Goal: Task Accomplishment & Management: Complete application form

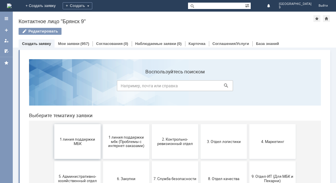
click at [82, 147] on button "1 линия поддержки МБК" at bounding box center [77, 141] width 46 height 35
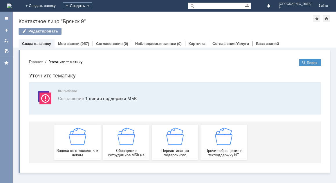
click at [82, 147] on div "Заявка по отложенным чекам" at bounding box center [77, 143] width 43 height 30
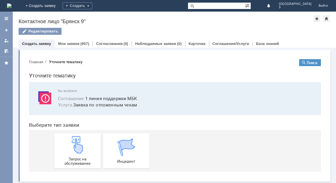
click at [82, 147] on img at bounding box center [77, 144] width 17 height 17
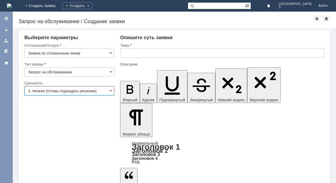
click at [48, 89] on input "3. Низкая (готовы подождать решение)" at bounding box center [69, 90] width 90 height 9
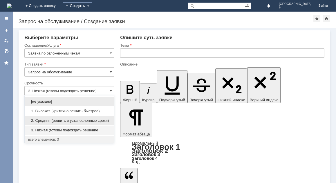
click at [67, 118] on div "2. Средняя (решить в установленные сроки)" at bounding box center [69, 120] width 89 height 9
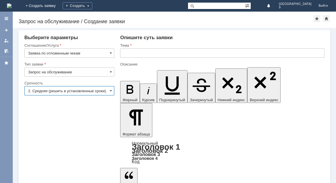
type input "2. Средняя (решить в установленные сроки)"
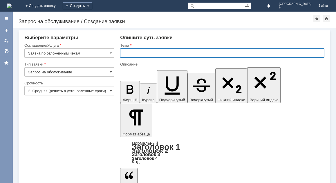
click at [153, 54] on input "text" at bounding box center [222, 53] width 205 height 9
click at [130, 54] on input "отоложенные чеки" at bounding box center [222, 53] width 205 height 9
click at [159, 54] on input "отложенные чеки" at bounding box center [222, 53] width 205 height 9
type input "отложенные чеки [DATE]"
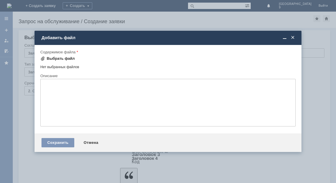
click at [56, 60] on div "Выбрать файл" at bounding box center [61, 58] width 28 height 5
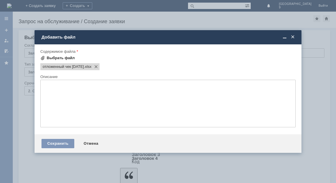
click at [62, 56] on div "Выбрать файл" at bounding box center [61, 58] width 28 height 5
click at [46, 58] on div "Выбрать файл" at bounding box center [57, 58] width 35 height 5
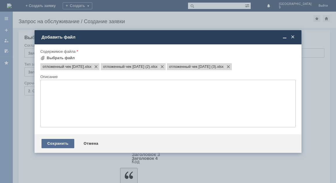
click at [54, 146] on div "Сохранить" at bounding box center [58, 143] width 33 height 9
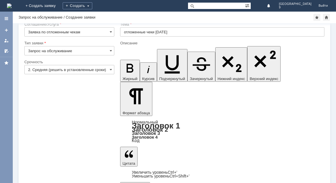
scroll to position [16, 0]
